Goal: Task Accomplishment & Management: Manage account settings

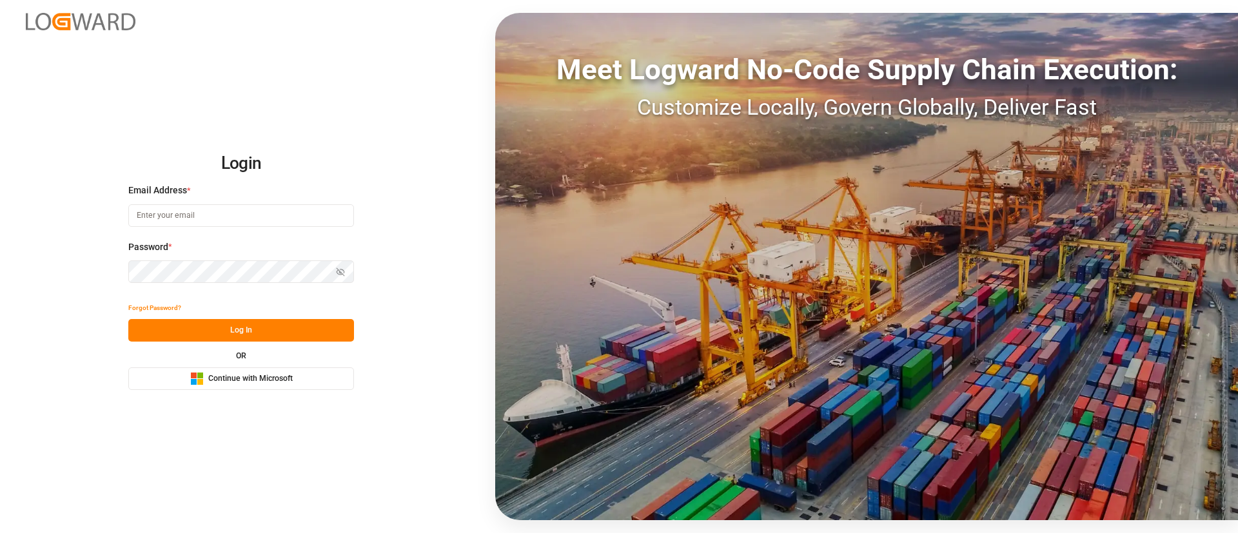
click at [282, 377] on span "Continue with Microsoft" at bounding box center [250, 379] width 84 height 12
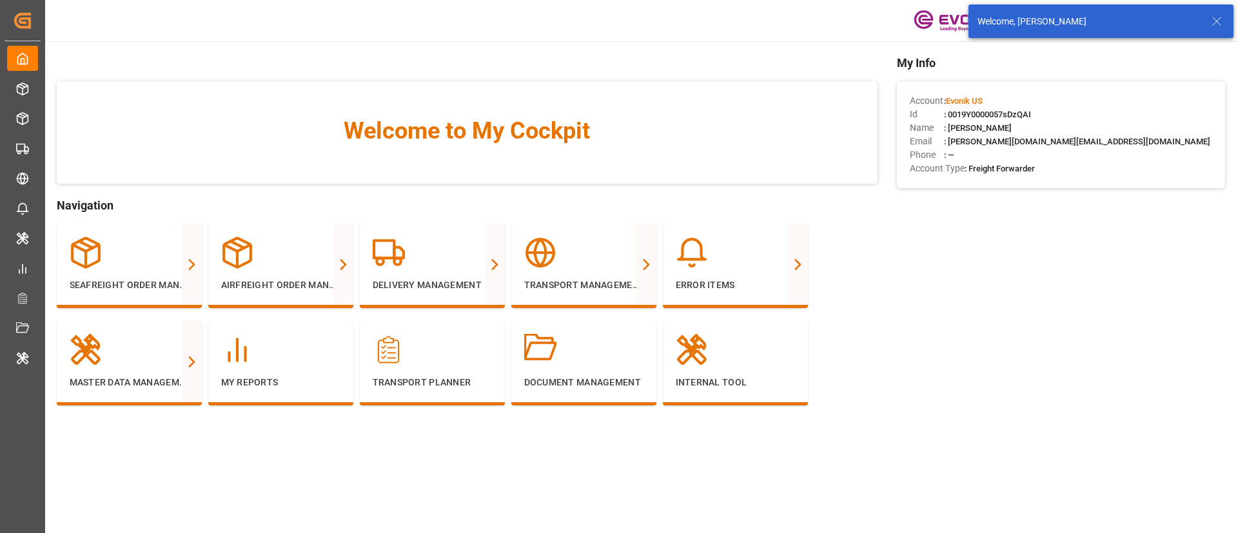
click at [1218, 22] on line at bounding box center [1217, 21] width 8 height 8
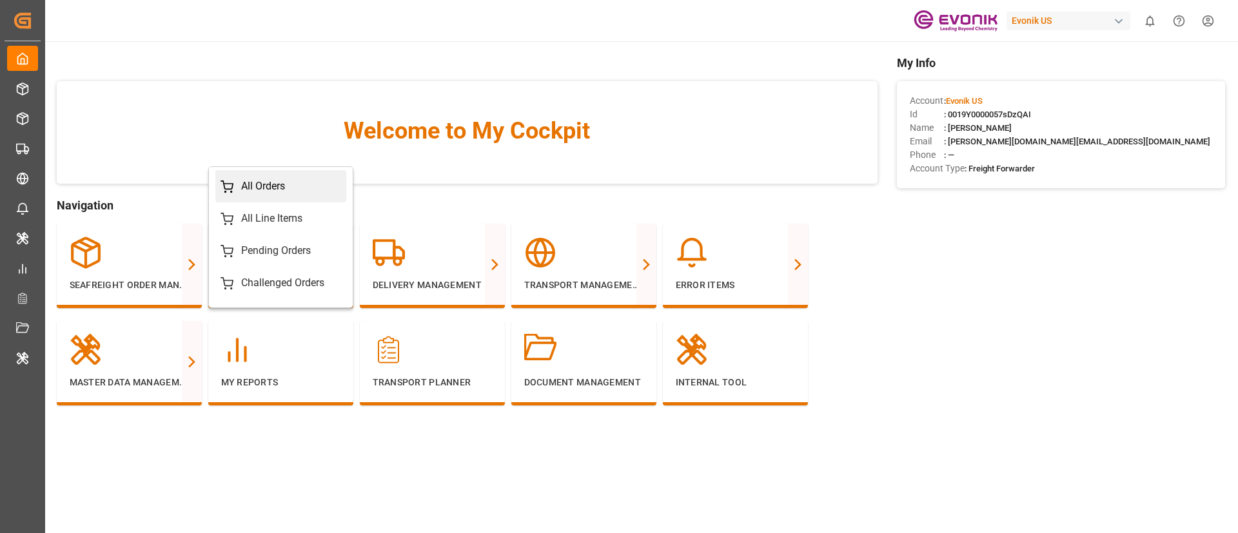
click at [265, 191] on div "All Orders" at bounding box center [263, 186] width 44 height 15
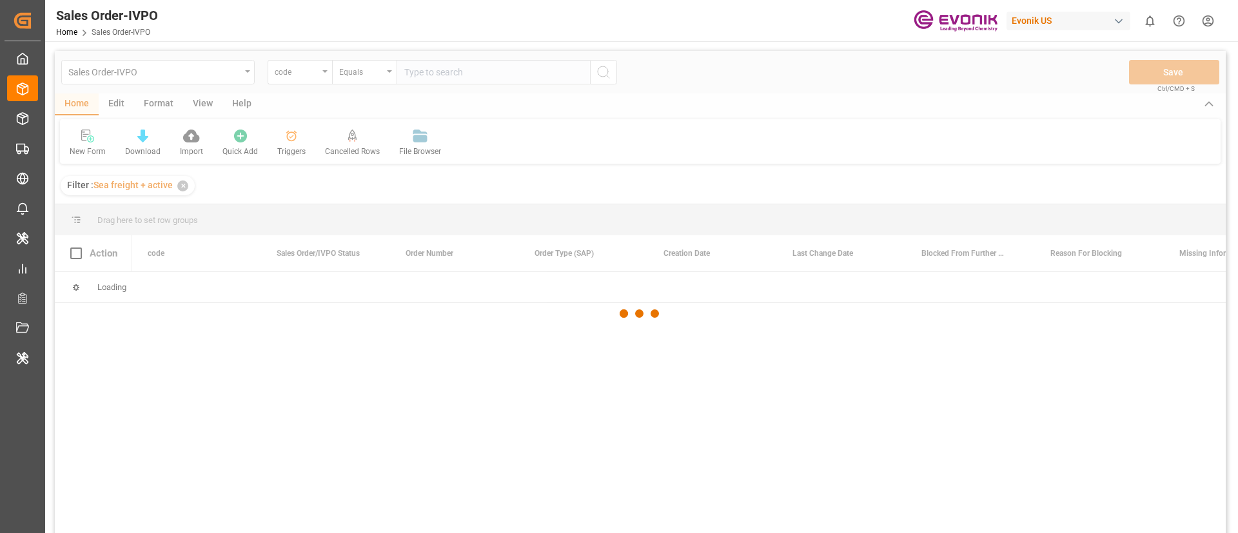
click at [222, 75] on div at bounding box center [640, 313] width 1171 height 525
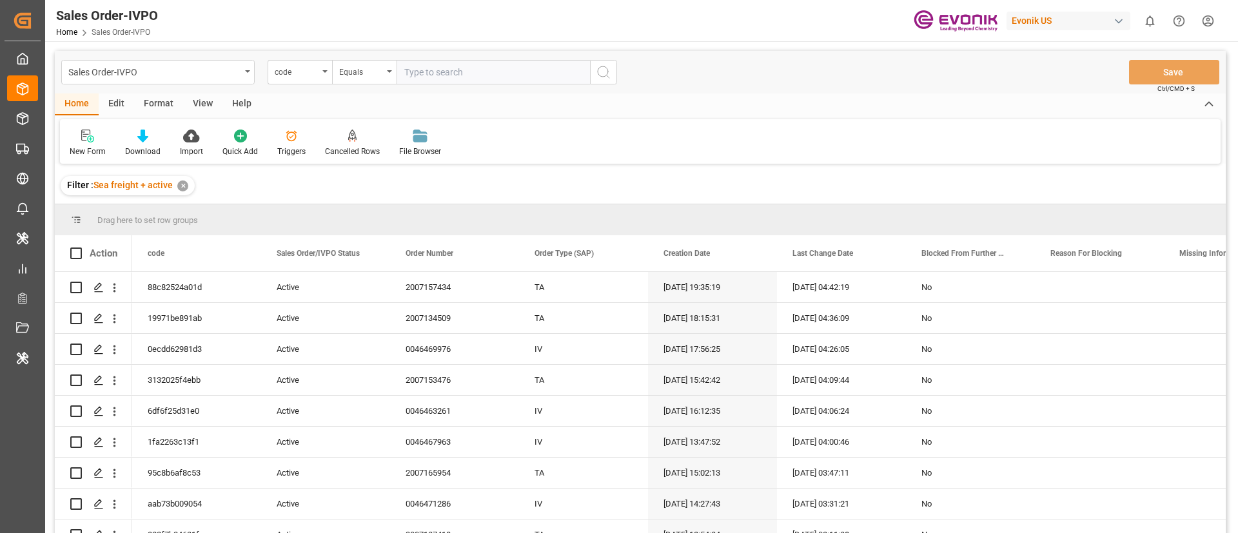
click at [222, 75] on div "Sales Order-IVPO" at bounding box center [154, 71] width 172 height 16
type input "r"
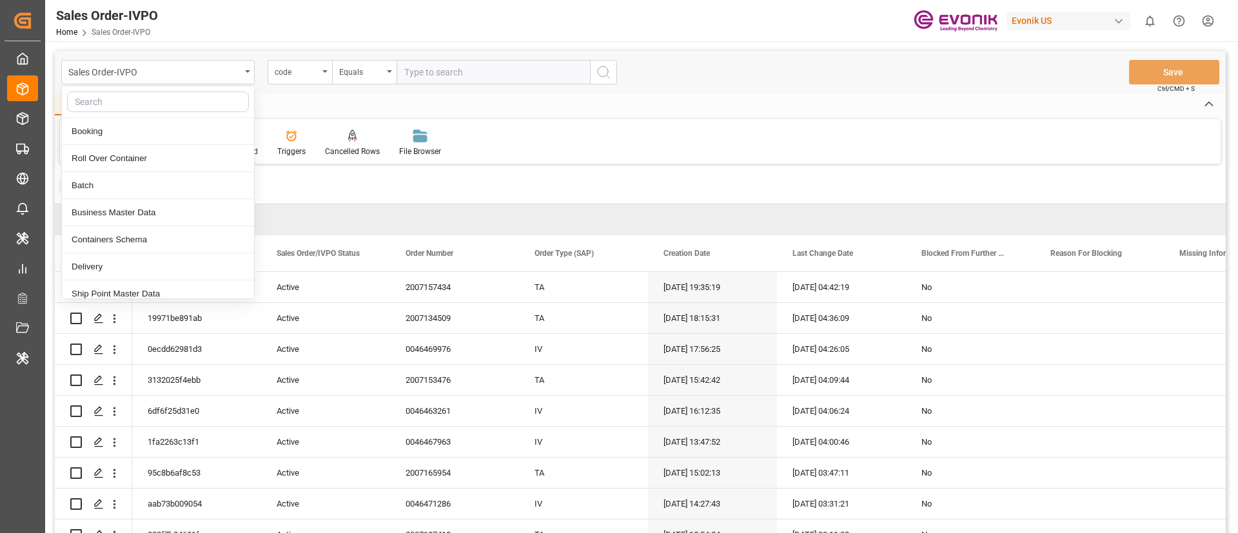
click at [685, 148] on div "New Form Download Import Quick Add Triggers Cancelled Rows Row will be highligh…" at bounding box center [640, 141] width 1161 height 44
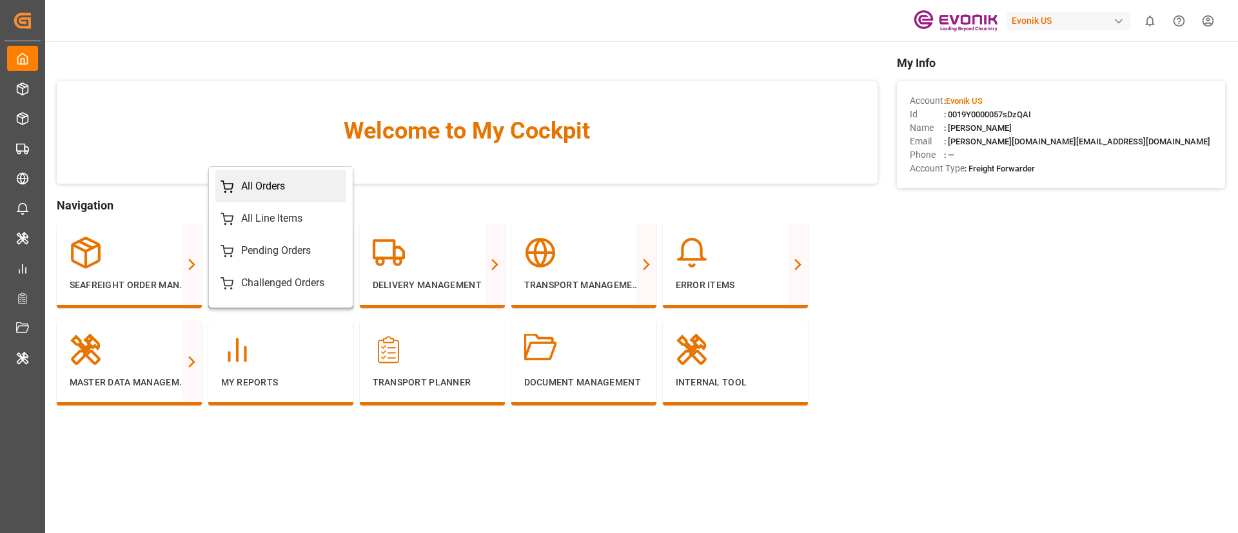
click at [259, 176] on link "All Orders" at bounding box center [280, 186] width 131 height 32
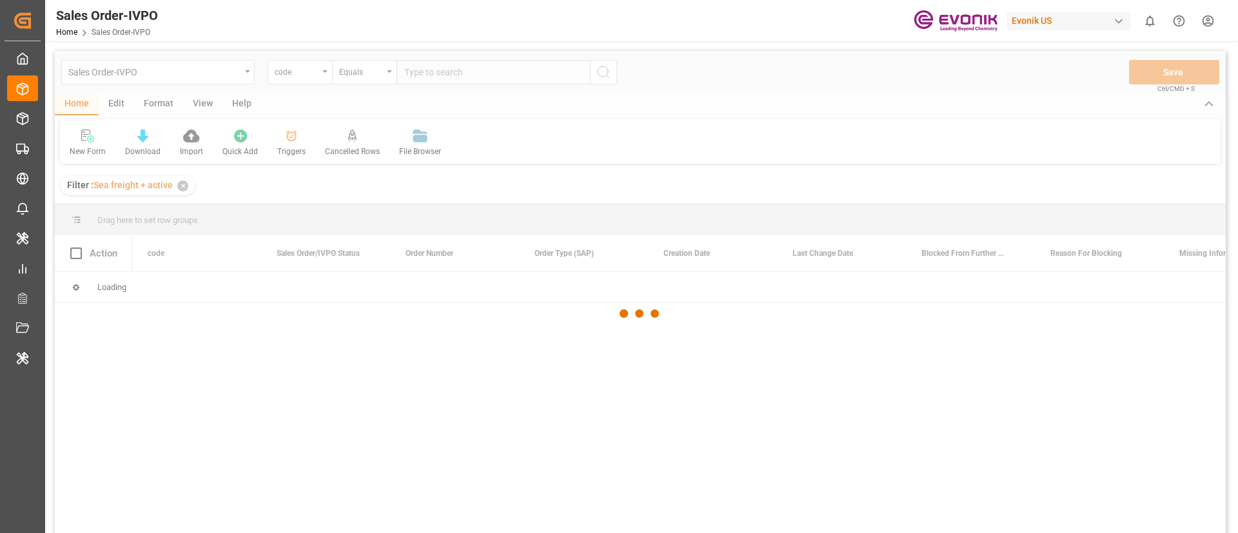
click at [117, 111] on div at bounding box center [640, 313] width 1171 height 525
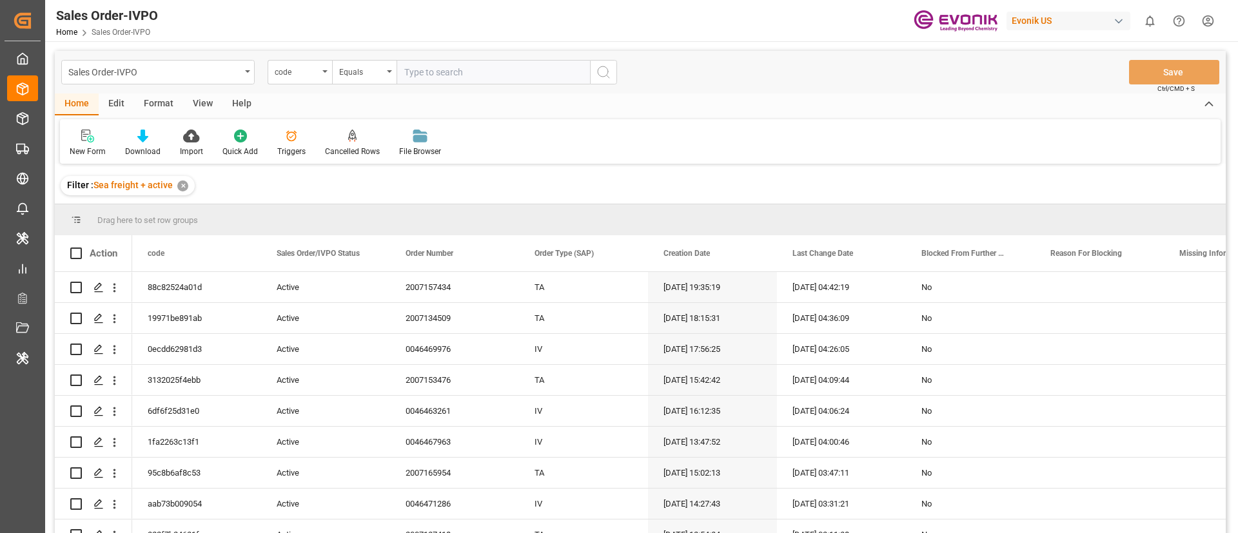
click at [117, 111] on div "Edit" at bounding box center [116, 104] width 35 height 22
click at [344, 142] on div "Schema Edit" at bounding box center [350, 143] width 63 height 28
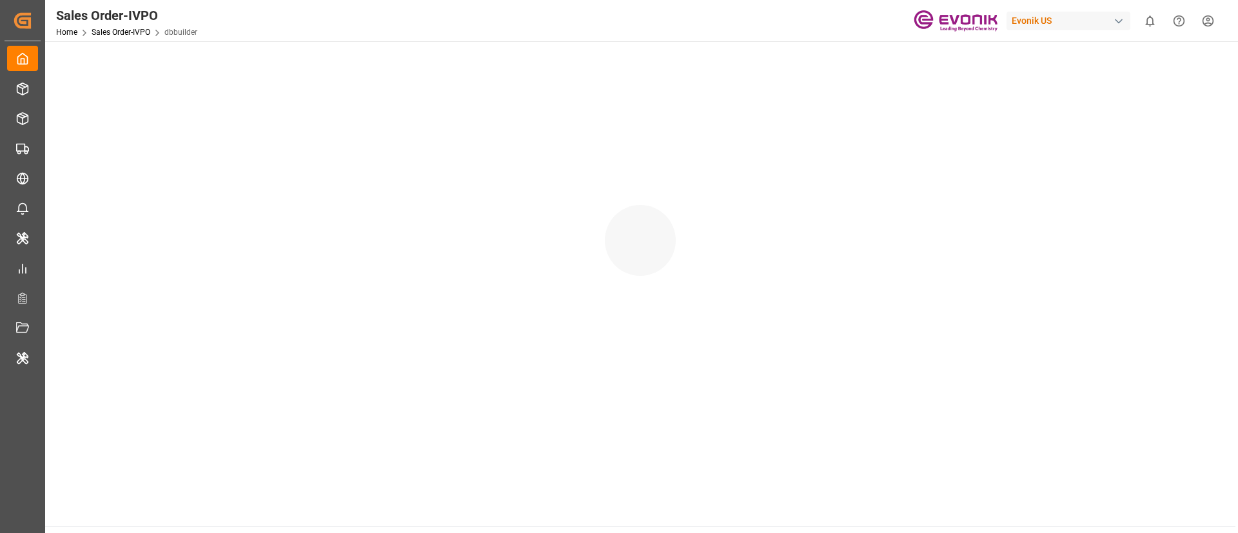
click at [344, 142] on div at bounding box center [640, 227] width 1190 height 373
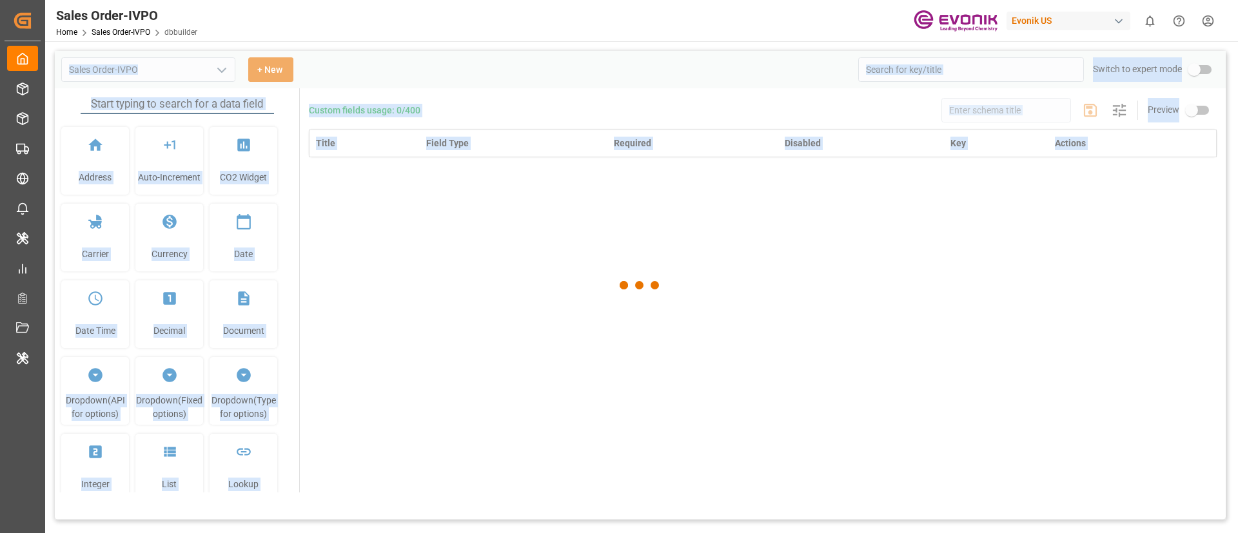
type input "Sales Order-IVPO"
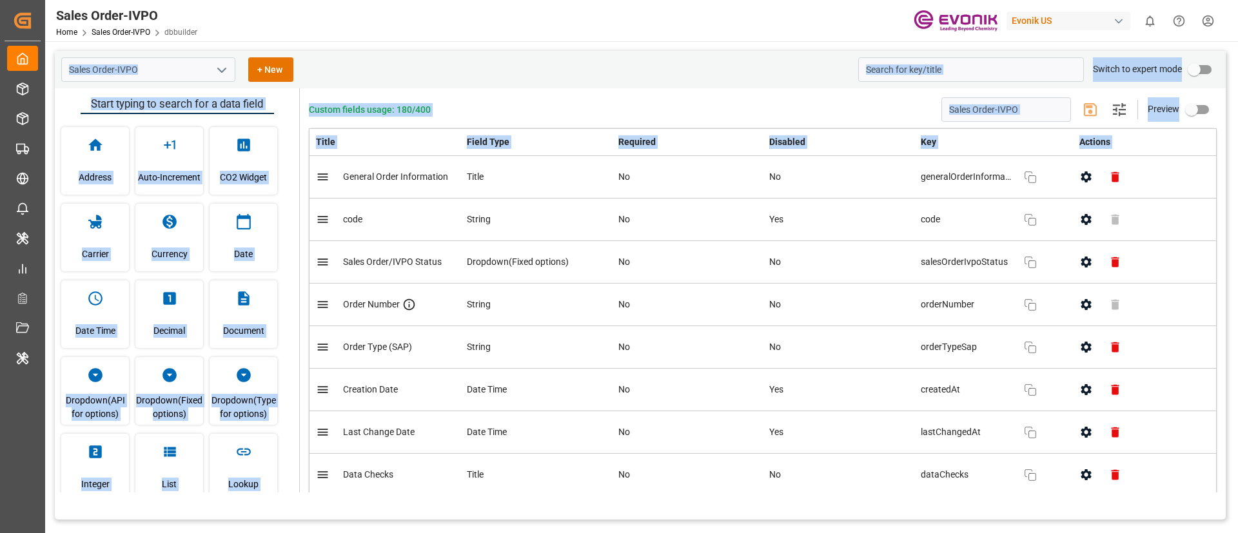
click at [738, 93] on div "Custom fields usage: 180/400 Sales Order-IVPO Settings Preview Title Field Type…" at bounding box center [763, 290] width 926 height 404
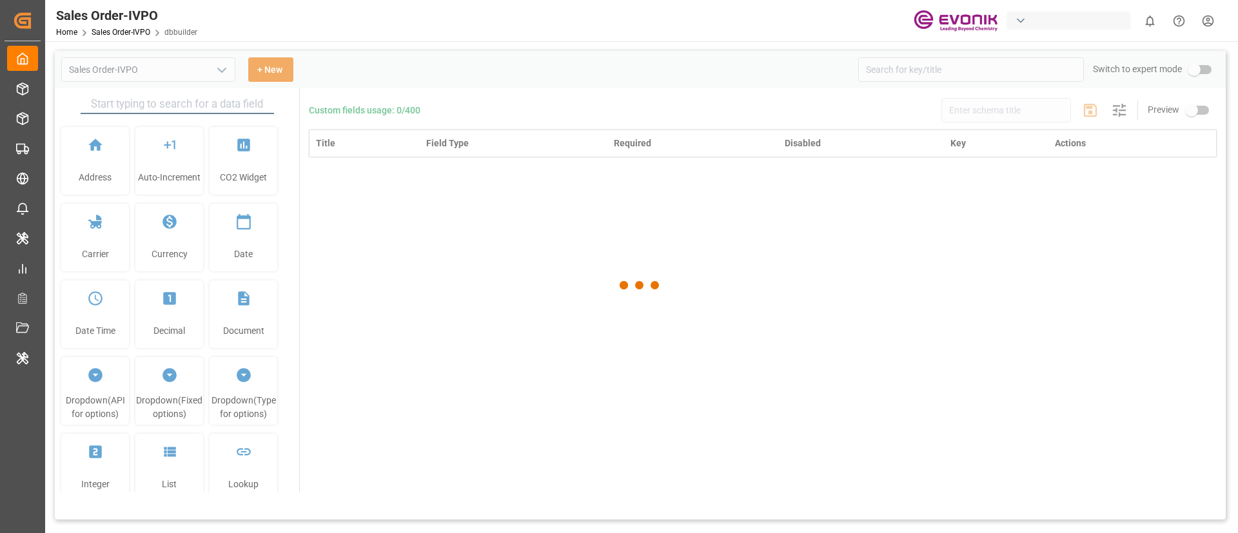
type input "Sales Order-IVPO"
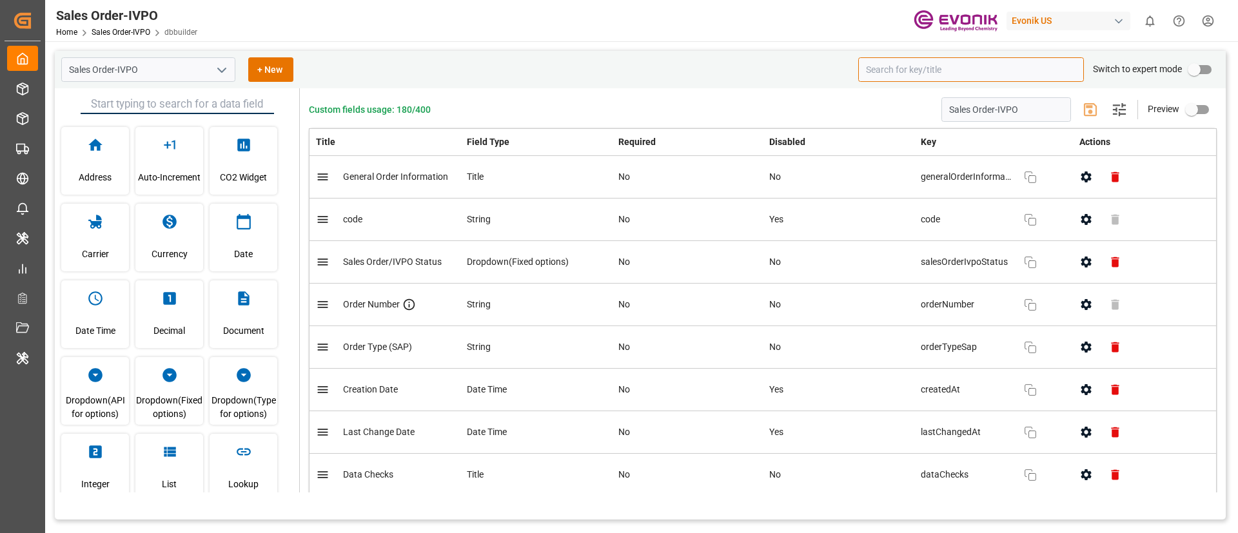
click at [939, 77] on input at bounding box center [971, 69] width 226 height 25
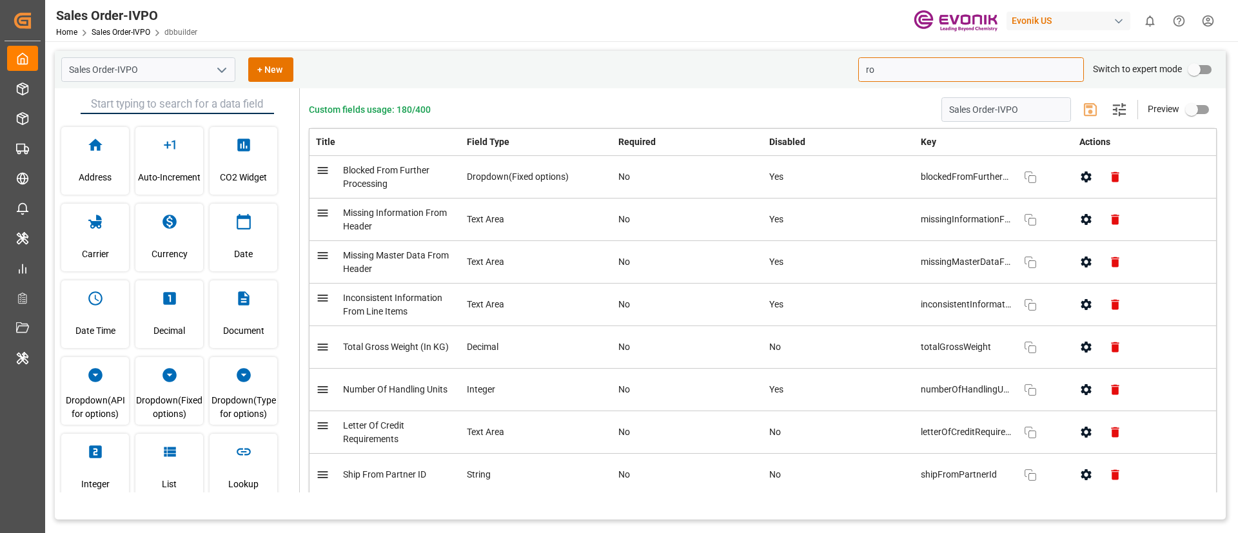
type input "r"
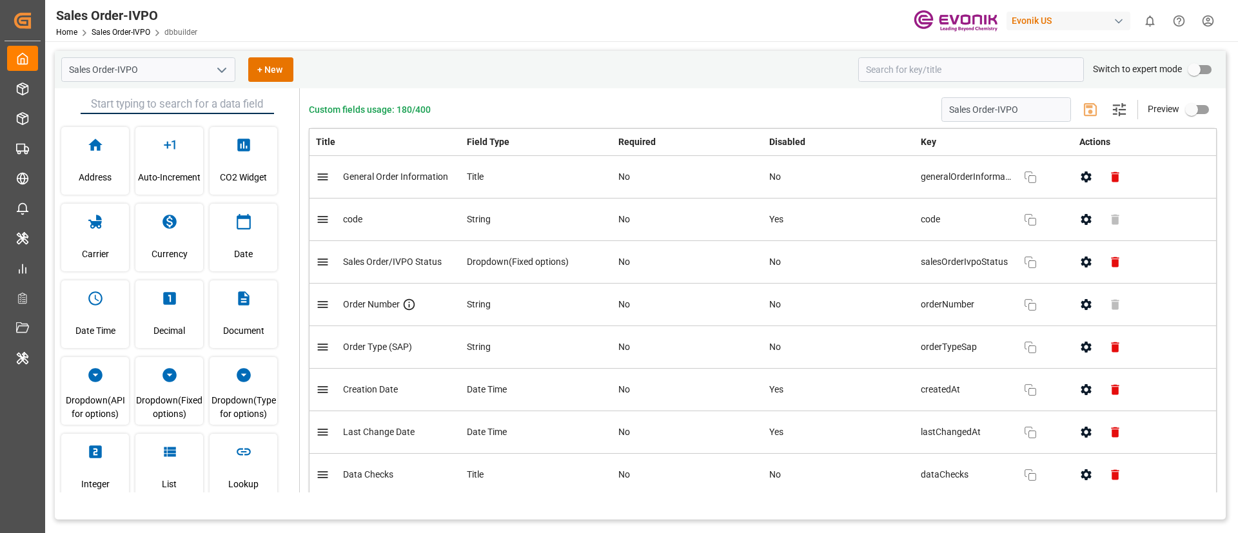
click at [890, 98] on div "Custom fields usage: 180/400 Sales Order-IVPO Settings Preview" at bounding box center [763, 109] width 908 height 25
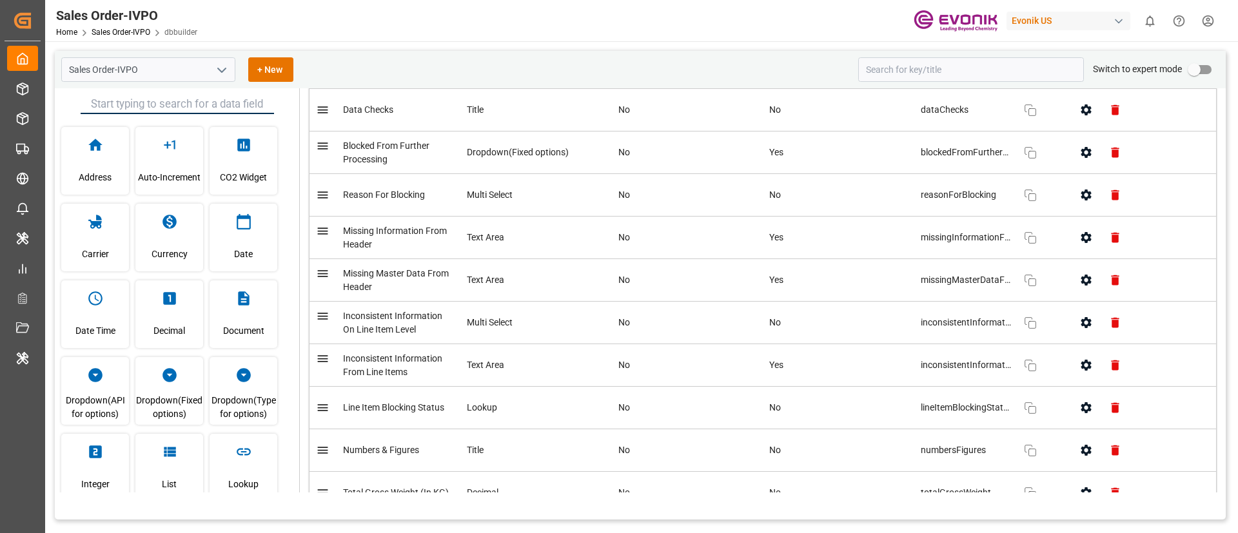
scroll to position [367, 0]
